Goal: Information Seeking & Learning: Learn about a topic

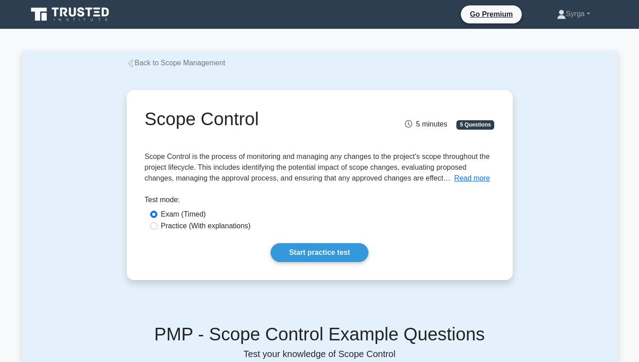
click at [320, 251] on link "Start practice test" at bounding box center [319, 252] width 98 height 19
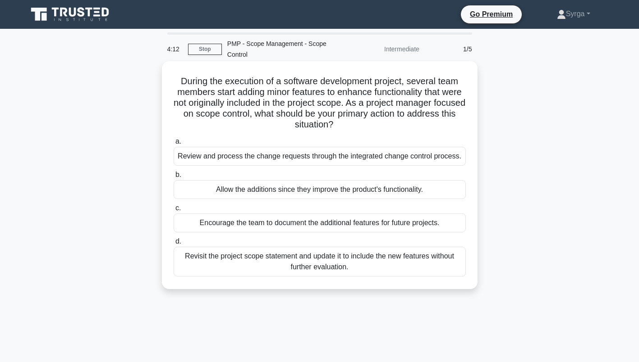
click at [361, 159] on div "Review and process the change requests through the integrated change control pr…" at bounding box center [320, 156] width 292 height 19
click at [174, 145] on input "a. Review and process the change requests through the integrated change control…" at bounding box center [174, 142] width 0 height 6
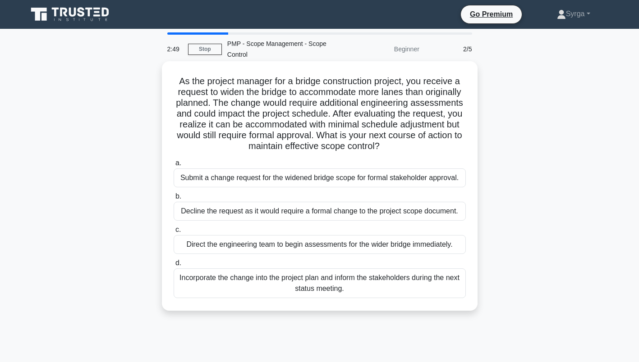
click at [351, 180] on div "Submit a change request for the widened bridge scope for formal stakeholder app…" at bounding box center [320, 178] width 292 height 19
click at [174, 166] on input "a. Submit a change request for the widened bridge scope for formal stakeholder …" at bounding box center [174, 163] width 0 height 6
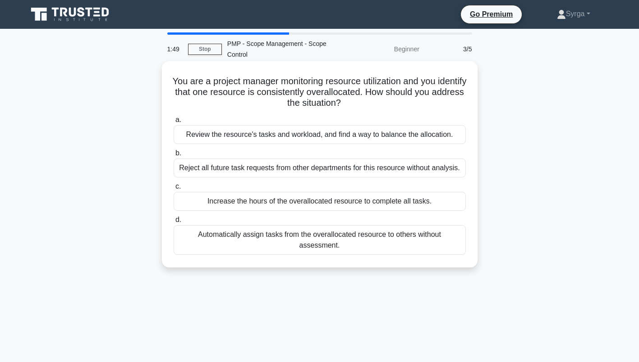
click at [369, 137] on div "Review the resource's tasks and workload, and find a way to balance the allocat…" at bounding box center [320, 134] width 292 height 19
click at [174, 123] on input "a. Review the resource's tasks and workload, and find a way to balance the allo…" at bounding box center [174, 120] width 0 height 6
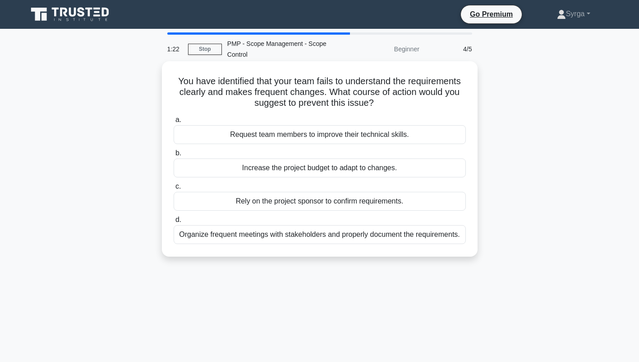
click at [351, 238] on div "Organize frequent meetings with stakeholders and properly document the requirem…" at bounding box center [320, 234] width 292 height 19
click at [174, 223] on input "d. Organize frequent meetings with stakeholders and properly document the requi…" at bounding box center [174, 220] width 0 height 6
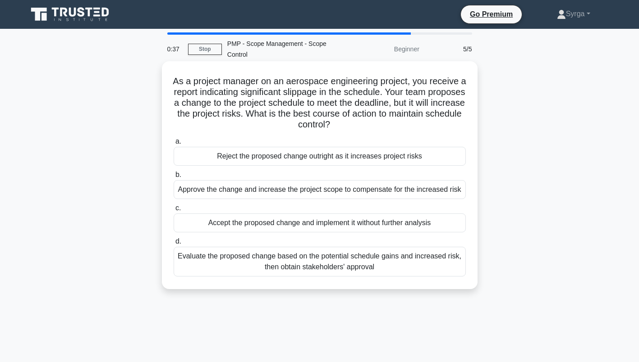
click at [336, 268] on div "Evaluate the proposed change based on the potential schedule gains and increase…" at bounding box center [320, 262] width 292 height 30
click at [174, 245] on input "d. Evaluate the proposed change based on the potential schedule gains and incre…" at bounding box center [174, 242] width 0 height 6
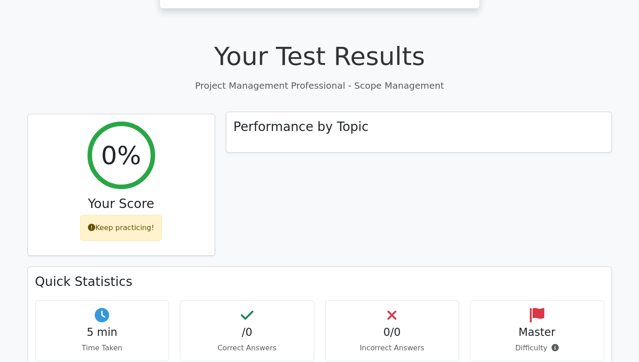
scroll to position [284, 0]
